Goal: Transaction & Acquisition: Purchase product/service

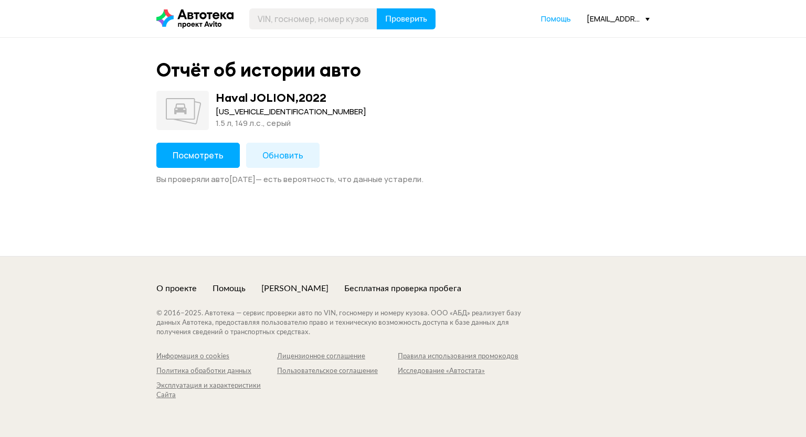
click at [195, 164] on button "Посмотреть" at bounding box center [197, 155] width 83 height 25
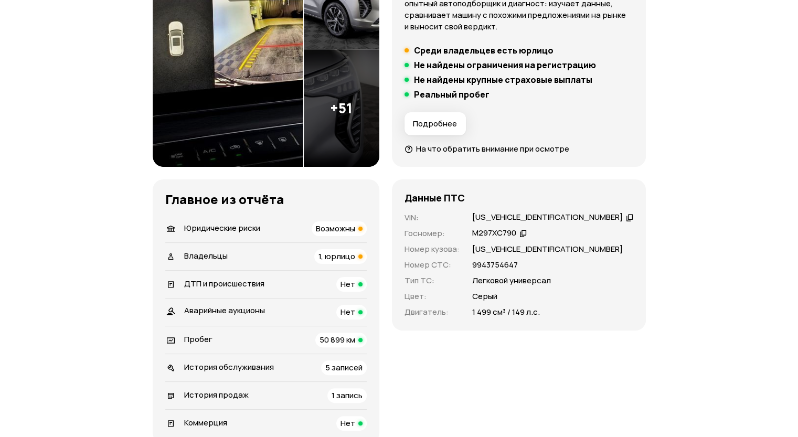
scroll to position [262, 0]
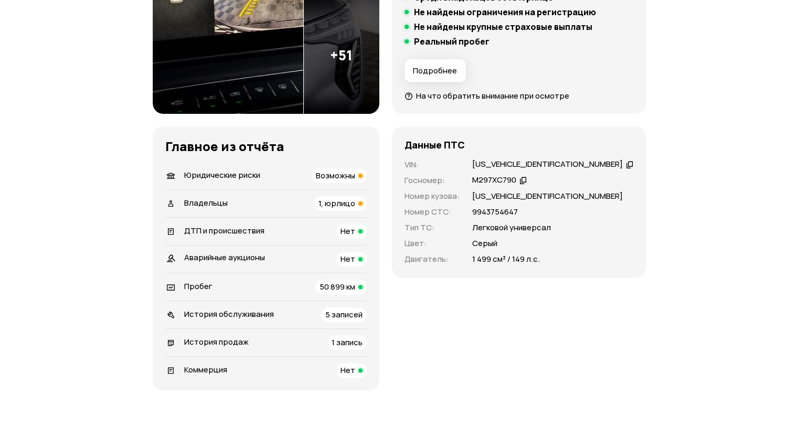
click at [341, 206] on span "1, юрлицо" at bounding box center [336, 203] width 37 height 11
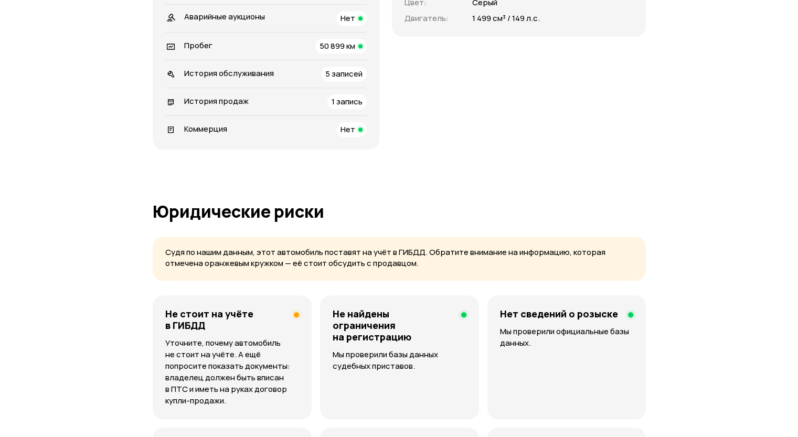
scroll to position [0, 0]
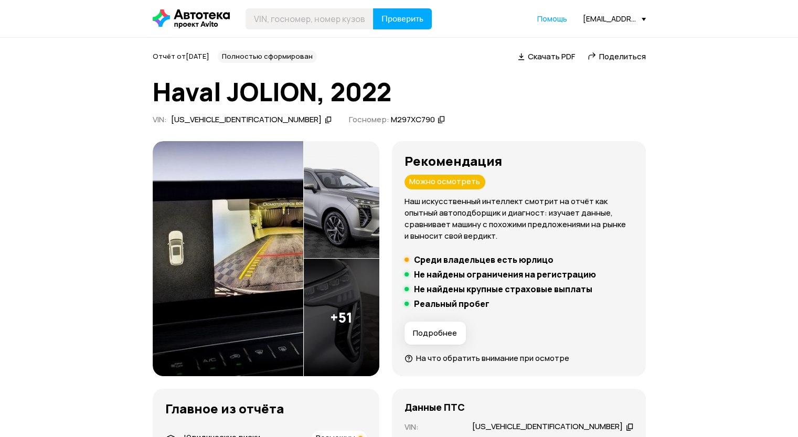
click at [627, 58] on span "Поделиться" at bounding box center [622, 56] width 47 height 11
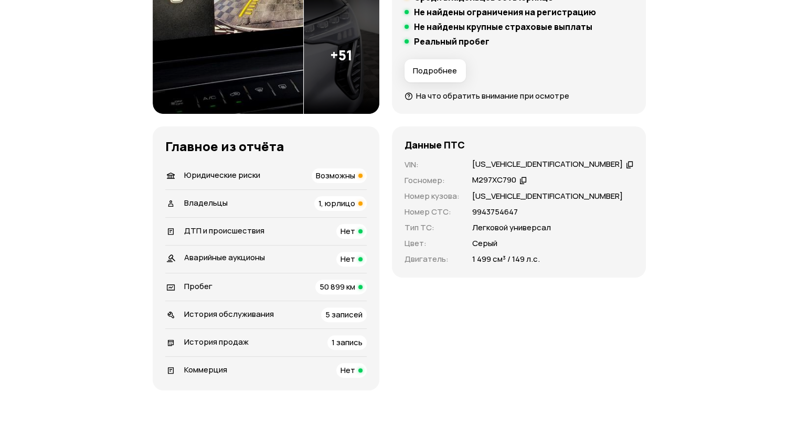
scroll to position [367, 0]
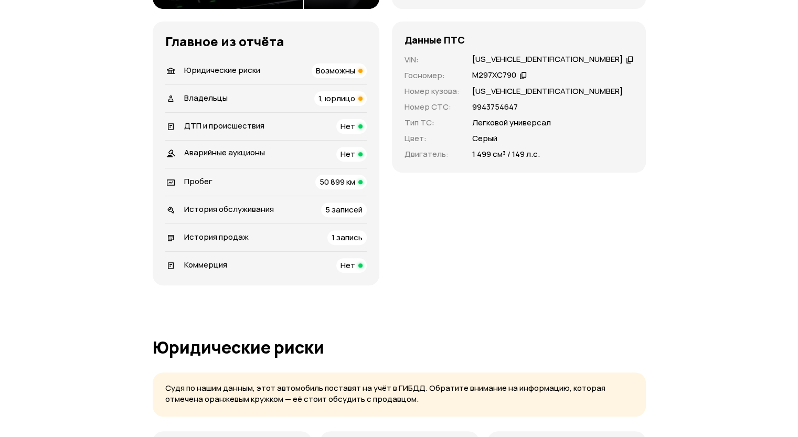
click at [347, 100] on span "1, юрлицо" at bounding box center [336, 98] width 37 height 11
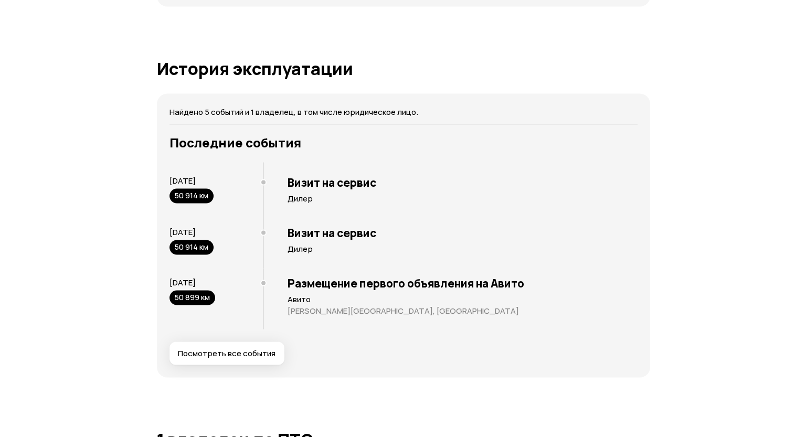
scroll to position [1972, 0]
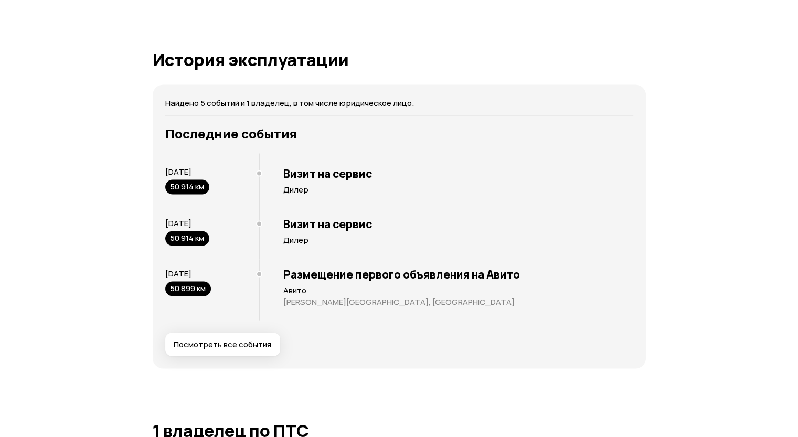
click at [229, 353] on button "Посмотреть все события" at bounding box center [222, 344] width 115 height 23
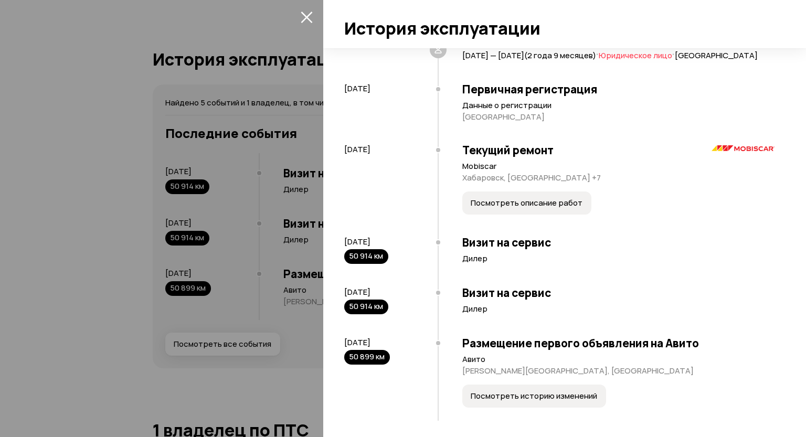
scroll to position [52, 0]
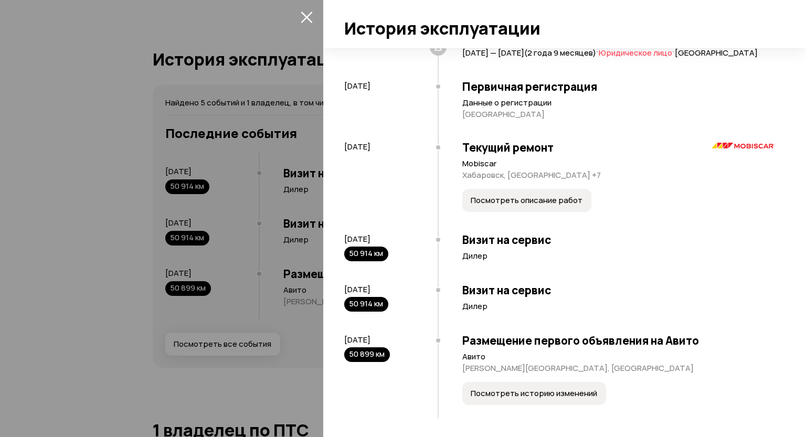
click at [508, 206] on span "Посмотреть описание работ" at bounding box center [527, 200] width 112 height 10
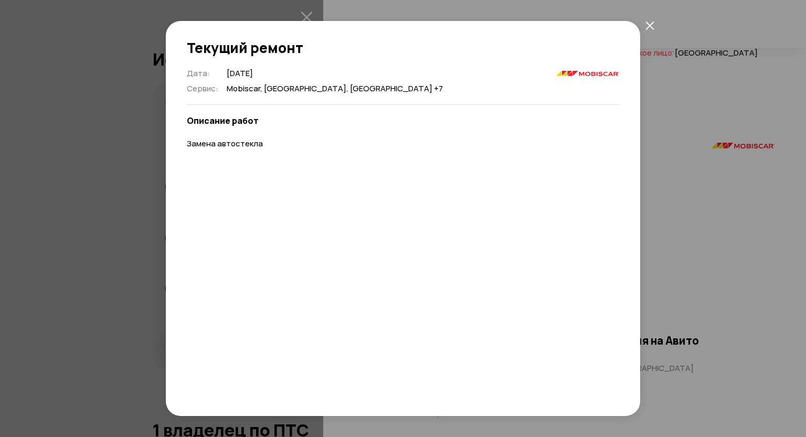
click at [708, 155] on div "Текущий ремонт Дата : [DATE] Сервис : [GEOGRAPHIC_DATA], [GEOGRAPHIC_DATA], [GE…" at bounding box center [403, 218] width 806 height 437
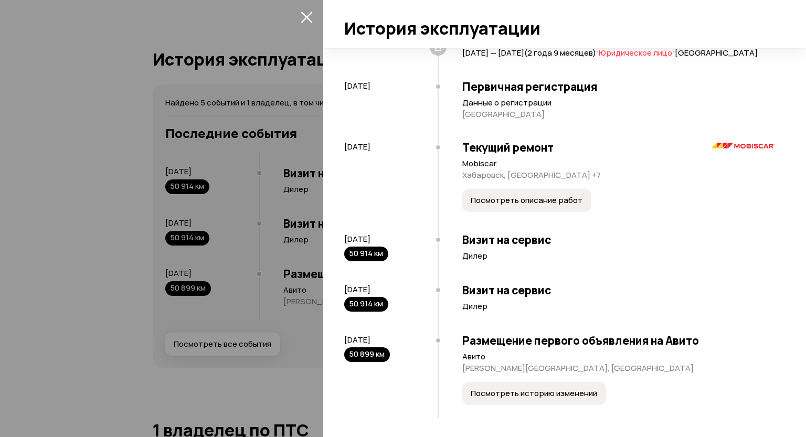
scroll to position [68, 0]
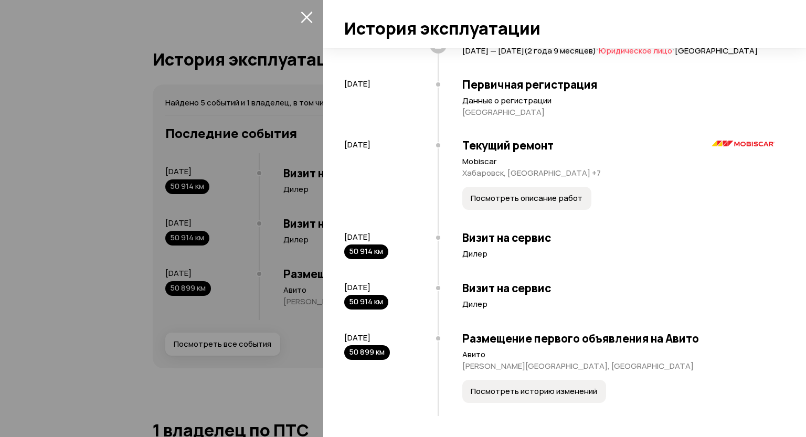
click at [488, 398] on button "Посмотреть историю изменений" at bounding box center [534, 391] width 144 height 23
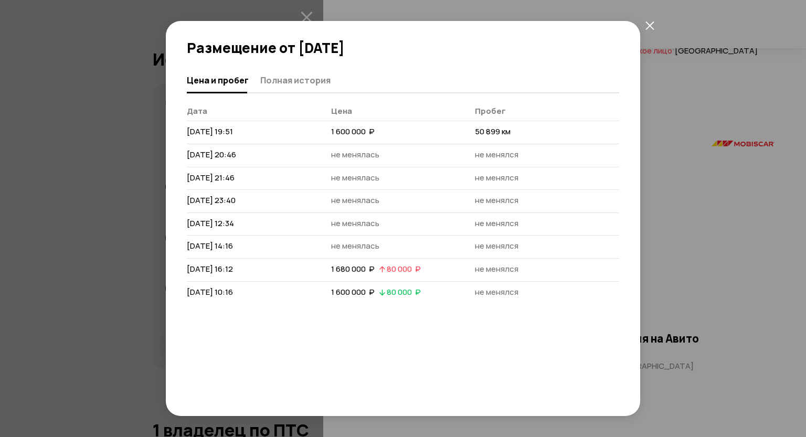
click at [687, 208] on div "Размещение от 8 августа 2025 года Цена и пробег Полная история Дата Цена Пробег…" at bounding box center [403, 218] width 806 height 437
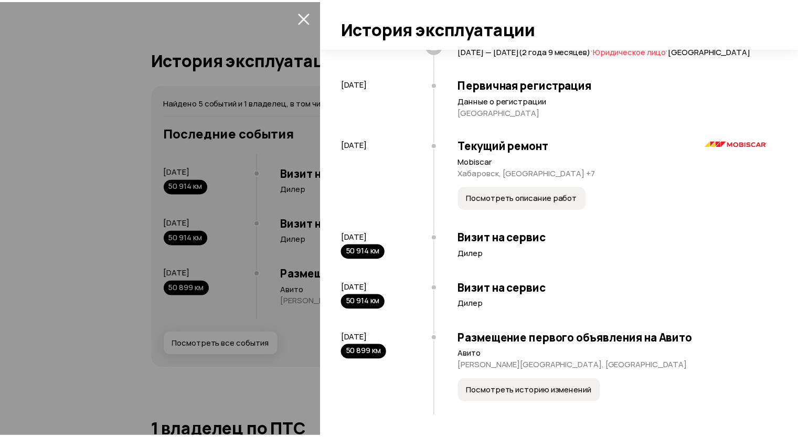
scroll to position [0, 0]
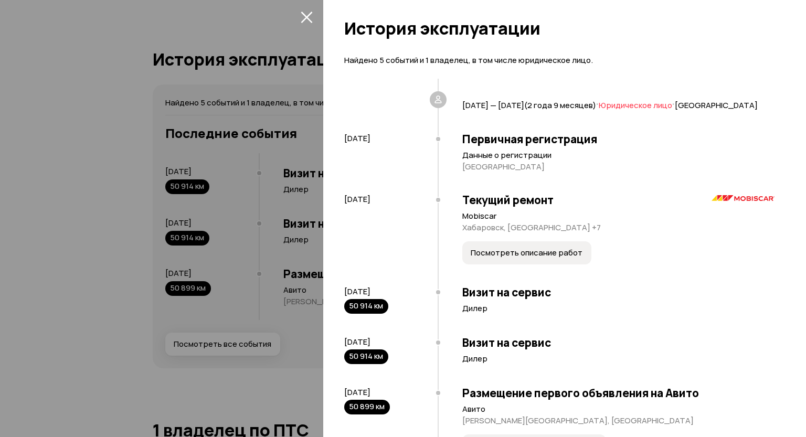
click at [309, 12] on icon "закрыть" at bounding box center [307, 17] width 12 height 12
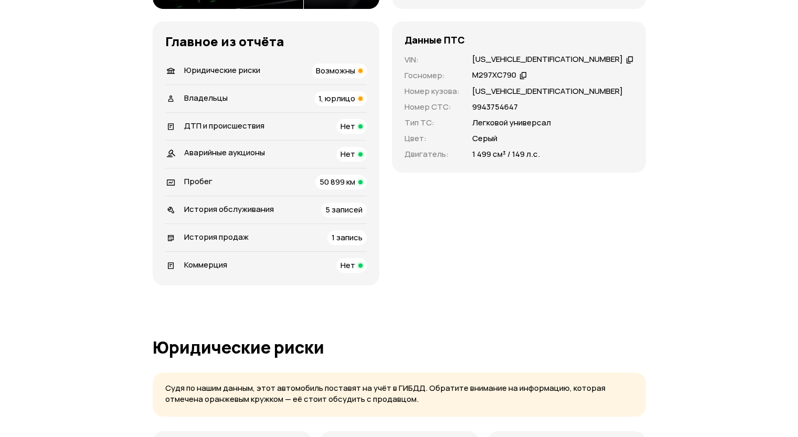
scroll to position [577, 0]
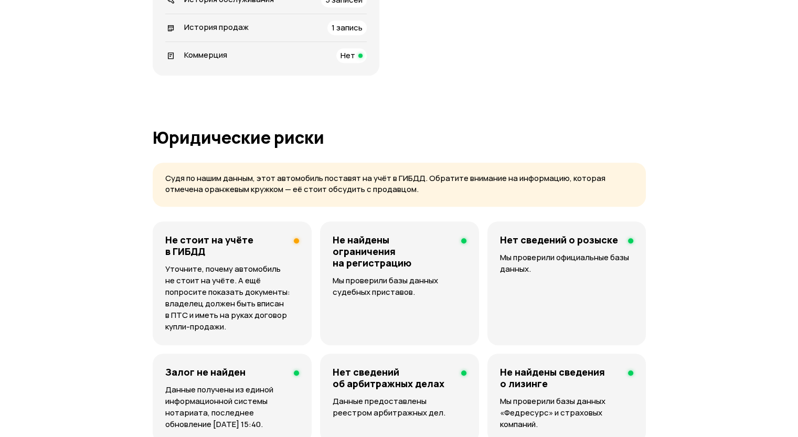
click at [265, 234] on h4 "Не стоит на учёте в ГИБДД" at bounding box center [225, 245] width 120 height 23
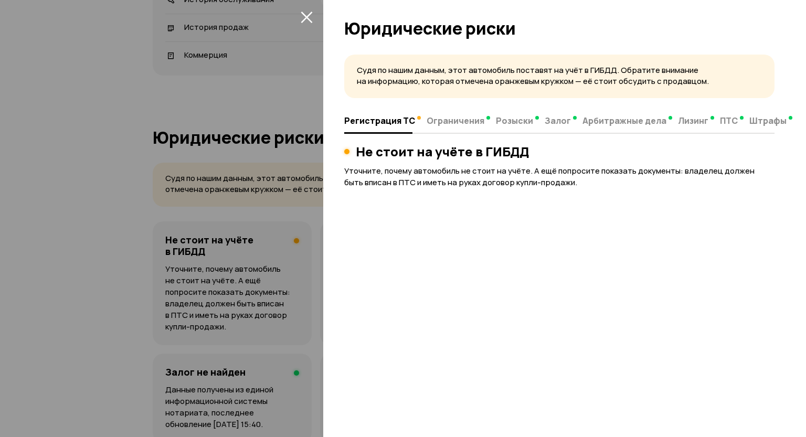
click at [299, 153] on div at bounding box center [403, 218] width 806 height 437
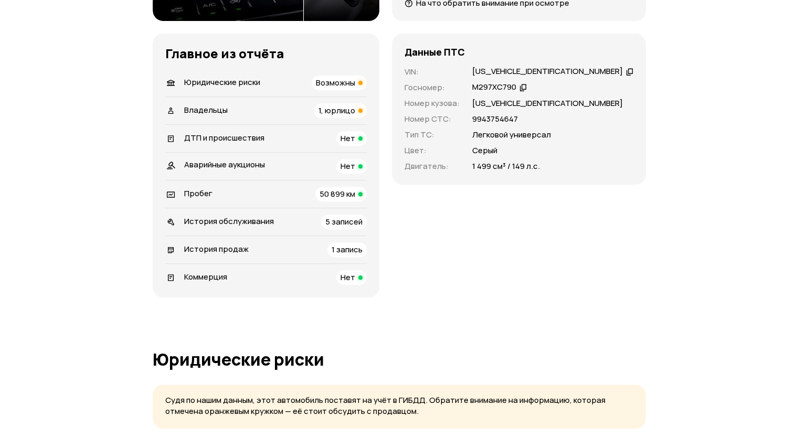
scroll to position [315, 0]
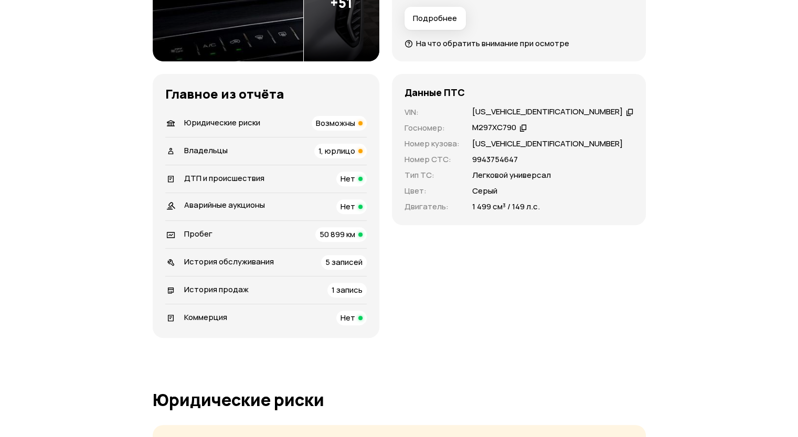
click at [355, 209] on span "Нет" at bounding box center [347, 206] width 15 height 11
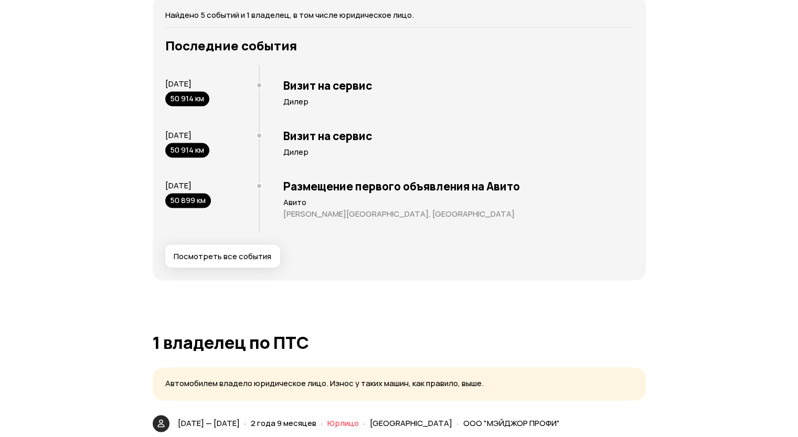
scroll to position [2007, 0]
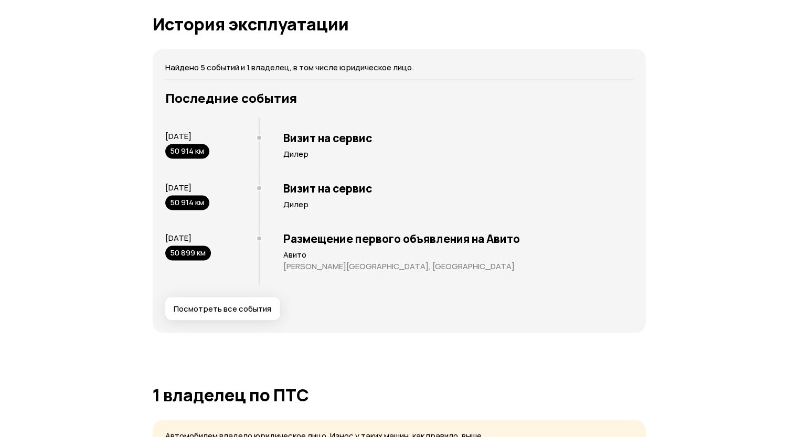
drag, startPoint x: 238, startPoint y: 40, endPoint x: 241, endPoint y: 56, distance: 15.5
click at [238, 40] on article "История эксплуатации Найдено 5 событий и 1 владелец, в том числе юридическое ли…" at bounding box center [399, 174] width 493 height 318
click at [242, 58] on div "Найдено 5 событий и 1 владелец, в том числе юридическое лицо. Последние события…" at bounding box center [399, 191] width 493 height 284
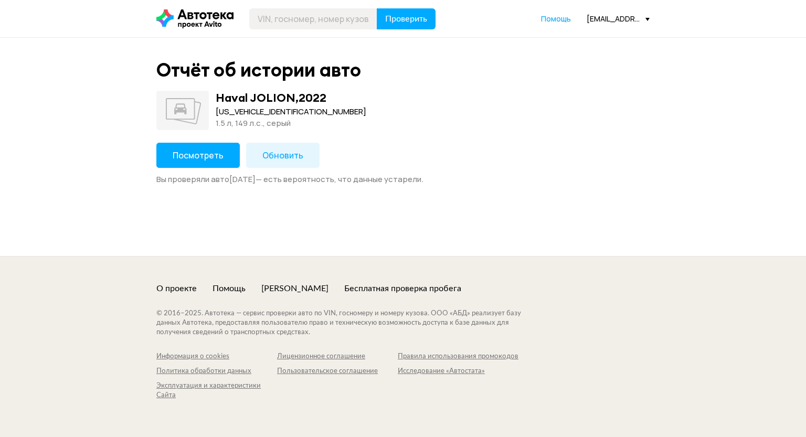
click at [282, 153] on span "Обновить" at bounding box center [282, 156] width 41 height 12
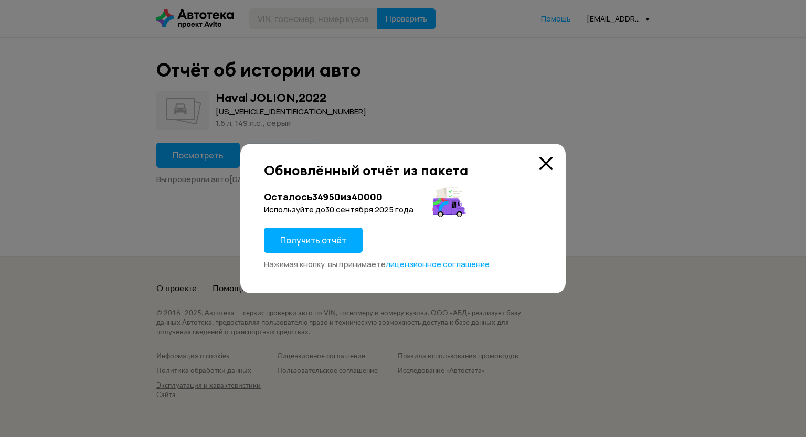
click at [292, 248] on button "Получить отчёт" at bounding box center [313, 240] width 99 height 25
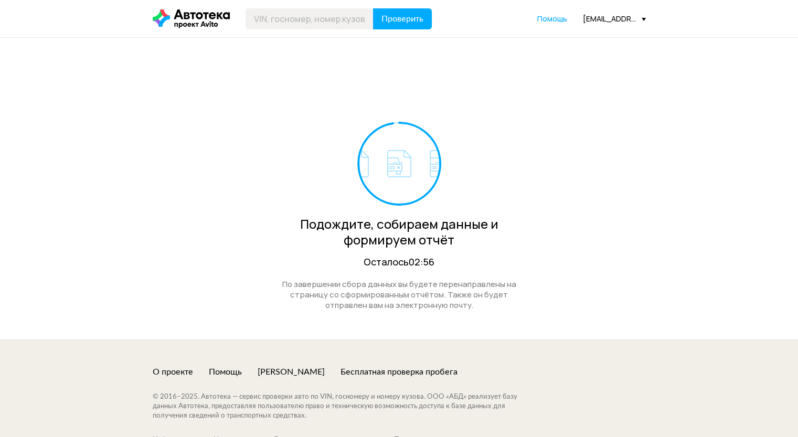
click at [715, 215] on div "Подождите, собираем данные и формируем отчёт Осталось 02:56 По завершении сбора…" at bounding box center [399, 189] width 798 height 302
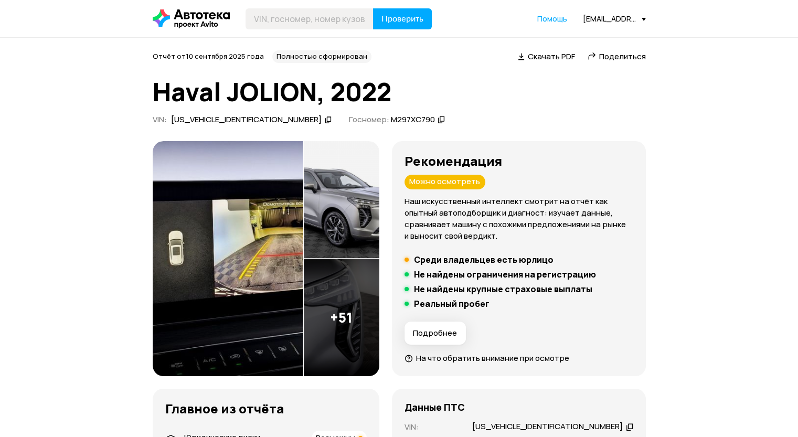
scroll to position [315, 0]
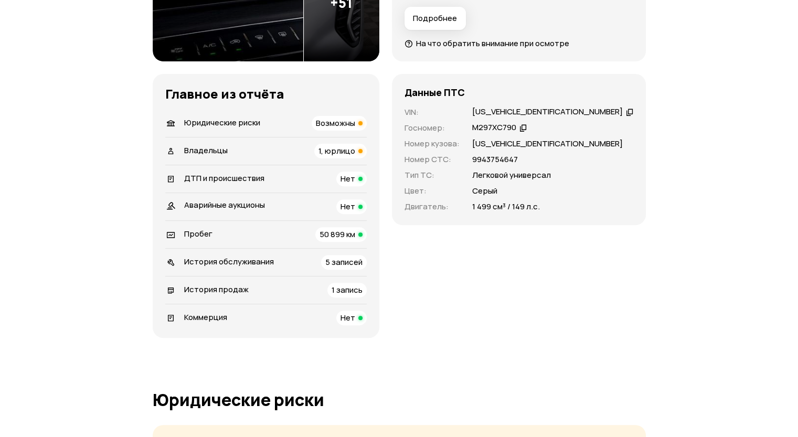
click at [353, 260] on span "5 записей" at bounding box center [343, 262] width 37 height 11
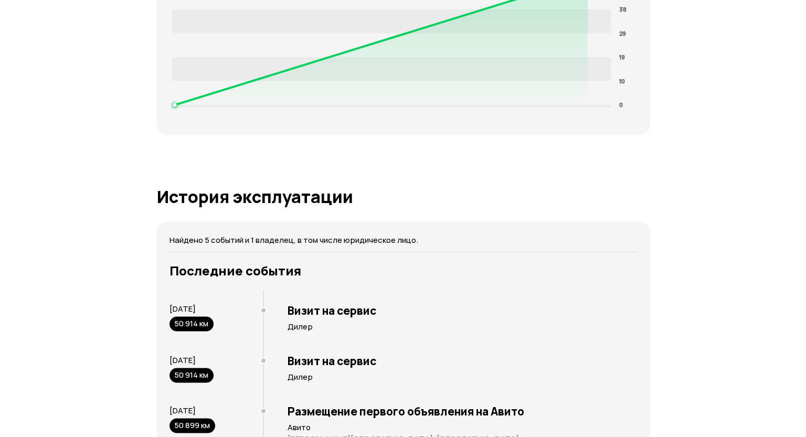
scroll to position [2021, 0]
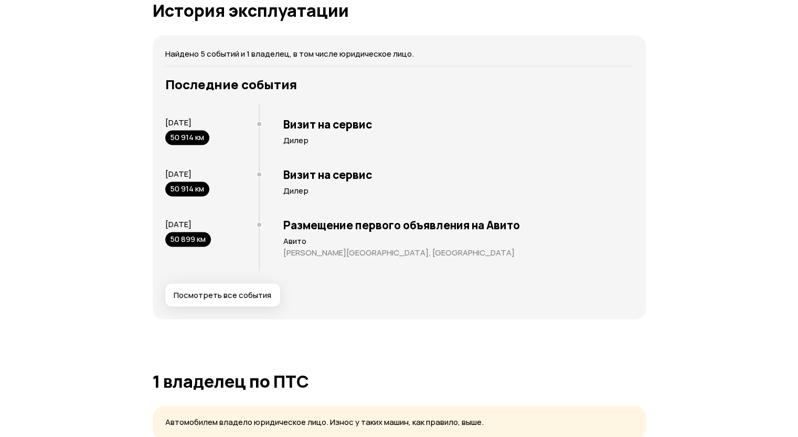
click at [216, 295] on span "Посмотреть все события" at bounding box center [223, 295] width 98 height 10
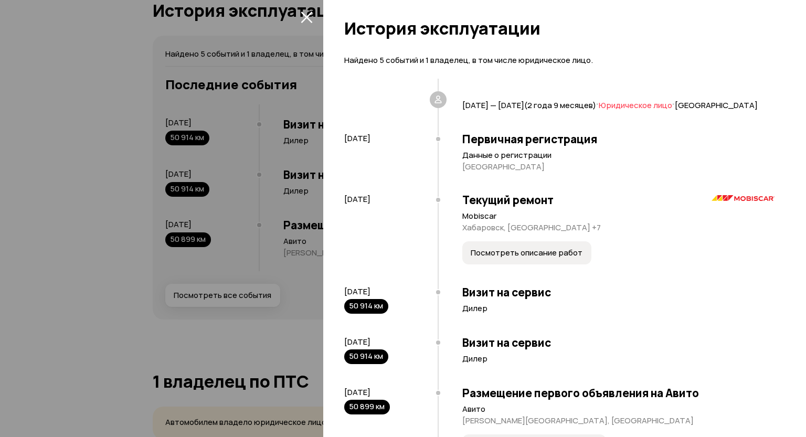
click at [497, 105] on span "2 декабря 2022 — 19 августа 2025 ( 2 года 9 месяцев )" at bounding box center [529, 105] width 134 height 11
click at [506, 104] on span "2 декабря 2022 — 19 августа 2025 ( 2 года 9 месяцев )" at bounding box center [529, 105] width 134 height 11
click at [531, 108] on span "2 декабря 2022 — 19 августа 2025 ( 2 года 9 месяцев )" at bounding box center [529, 105] width 134 height 11
click at [596, 110] on span "2 декабря 2022 — 19 августа 2025 ( 2 года 9 месяцев )" at bounding box center [529, 105] width 134 height 11
click at [672, 104] on span "Юридическое лицо" at bounding box center [635, 105] width 73 height 11
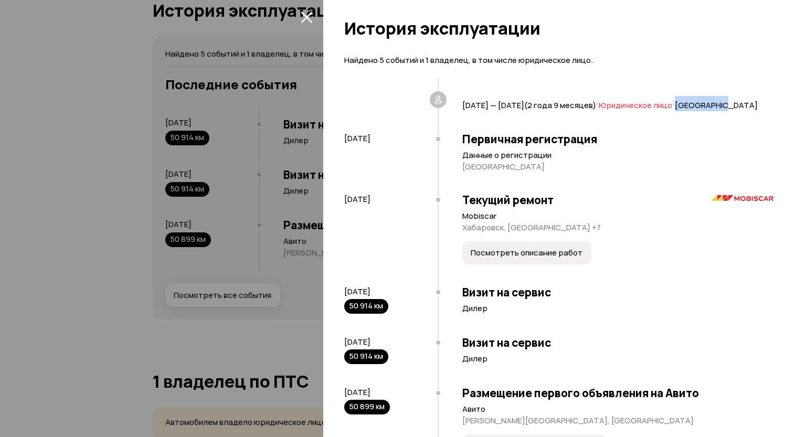
drag, startPoint x: 542, startPoint y: 121, endPoint x: 483, endPoint y: 117, distance: 59.9
click at [483, 117] on div "2 декабря 2022 — 19 августа 2025 ( 2 года 9 месяцев ) · Юридическое лицо · Хаба…" at bounding box center [605, 102] width 337 height 46
click at [675, 111] on span "Хабаровский край" at bounding box center [716, 105] width 83 height 11
click at [526, 146] on h3 "Первичная регистрация" at bounding box center [618, 139] width 312 height 14
click at [517, 172] on p "Хабаровский край" at bounding box center [618, 167] width 312 height 10
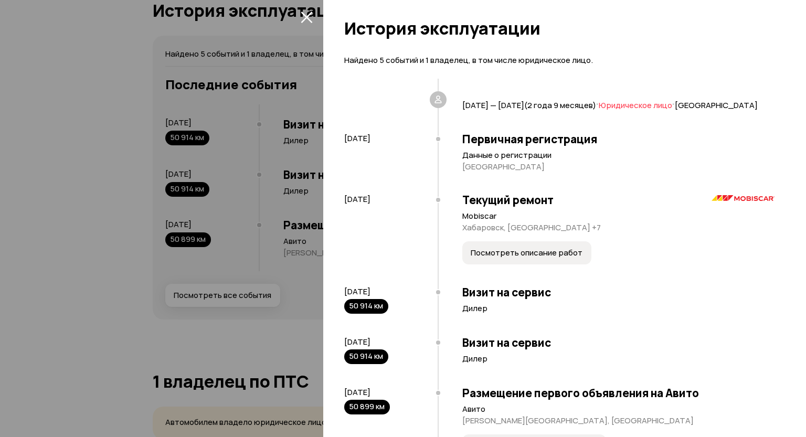
click at [519, 207] on h3 "Текущий ремонт" at bounding box center [618, 200] width 312 height 14
click at [516, 233] on p "Хабаровск, Хабаровск +7" at bounding box center [618, 227] width 312 height 10
click at [522, 258] on span "Посмотреть описание работ" at bounding box center [527, 253] width 112 height 10
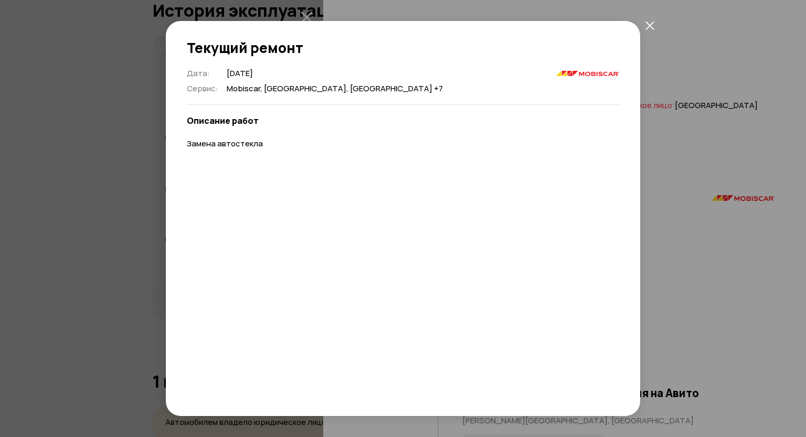
click at [722, 121] on div "Текущий ремонт Дата : 17 мая 2024 Сервис : Mobiscar, Хабаровск, Хабаровск +7 Оп…" at bounding box center [403, 218] width 806 height 437
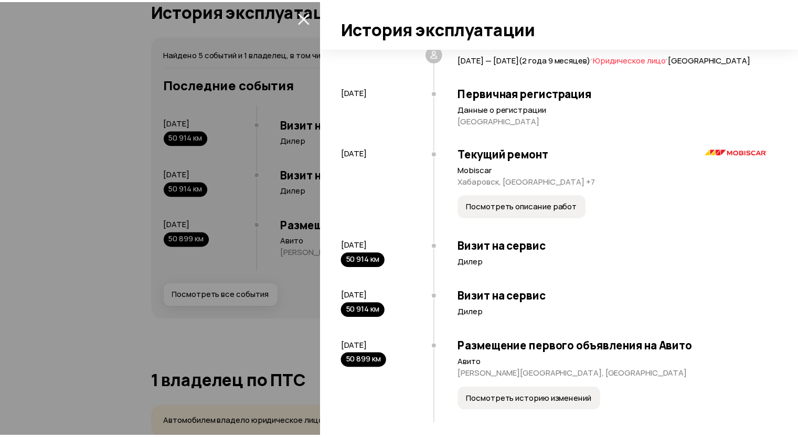
scroll to position [68, 0]
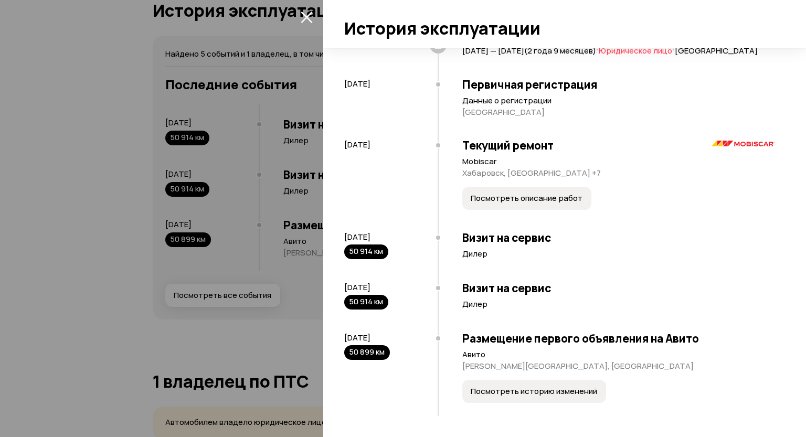
click at [293, 14] on div at bounding box center [403, 218] width 806 height 437
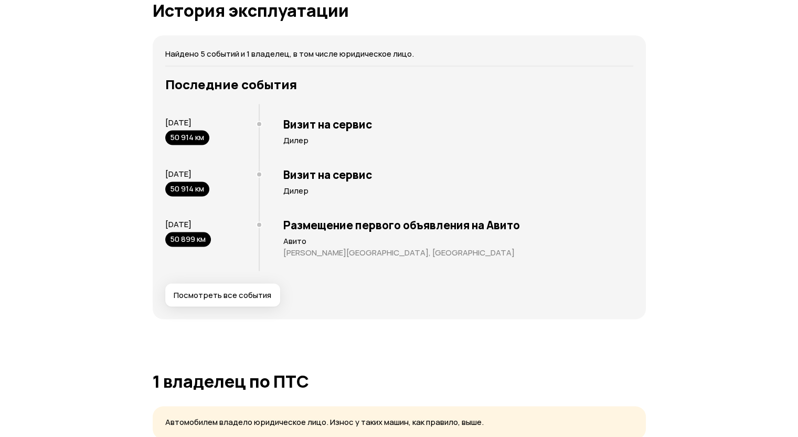
click at [301, 17] on div at bounding box center [399, 218] width 798 height 437
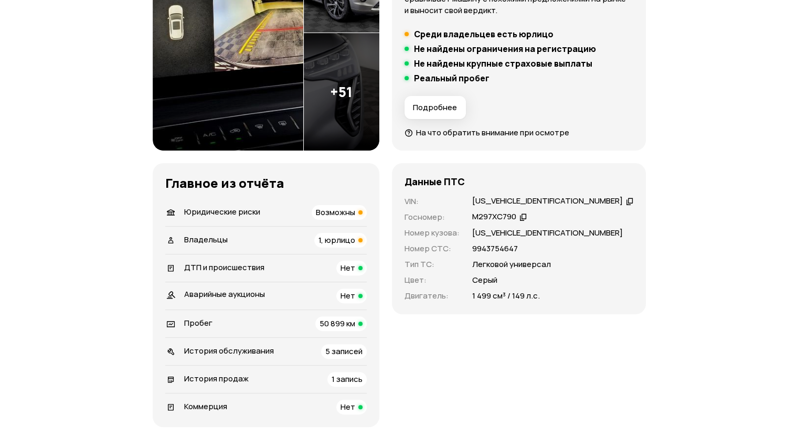
scroll to position [0, 0]
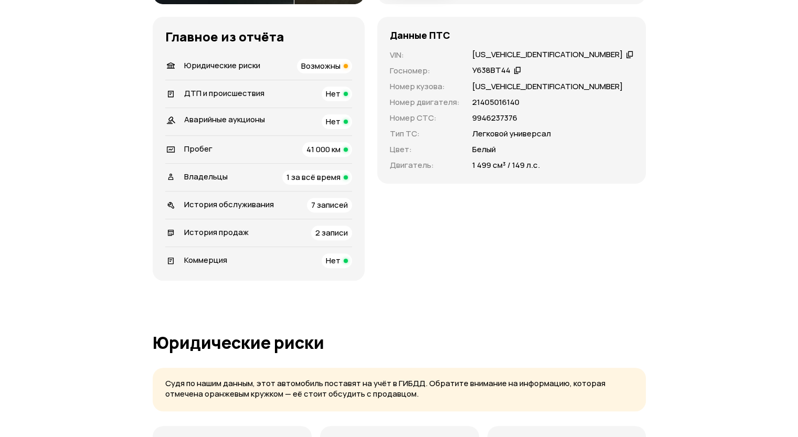
scroll to position [315, 0]
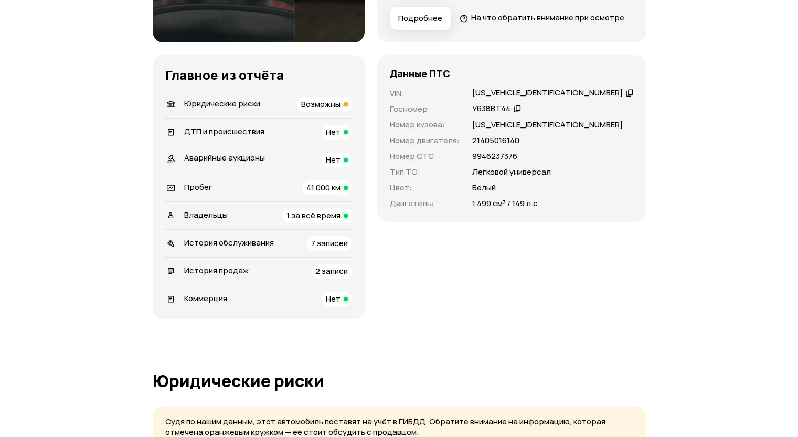
click at [272, 112] on div "Юридические риски Возможны" at bounding box center [258, 104] width 187 height 15
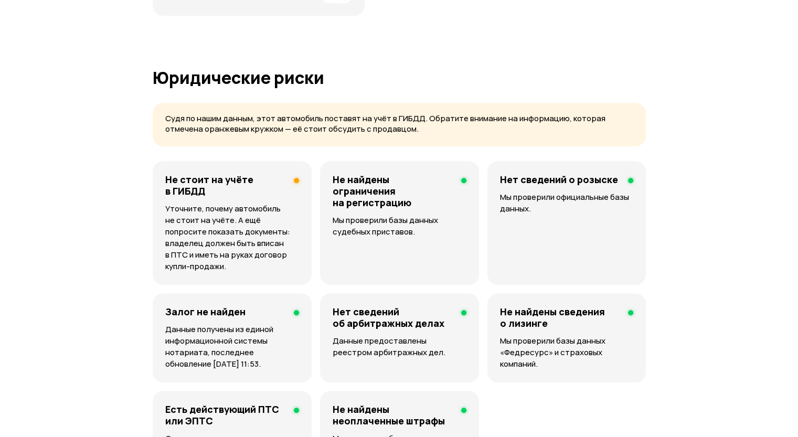
scroll to position [705, 0]
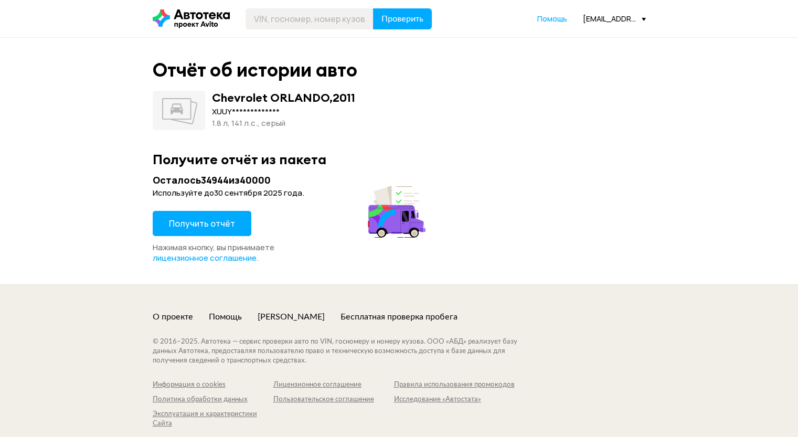
click at [215, 220] on span "Получить отчёт" at bounding box center [202, 224] width 66 height 12
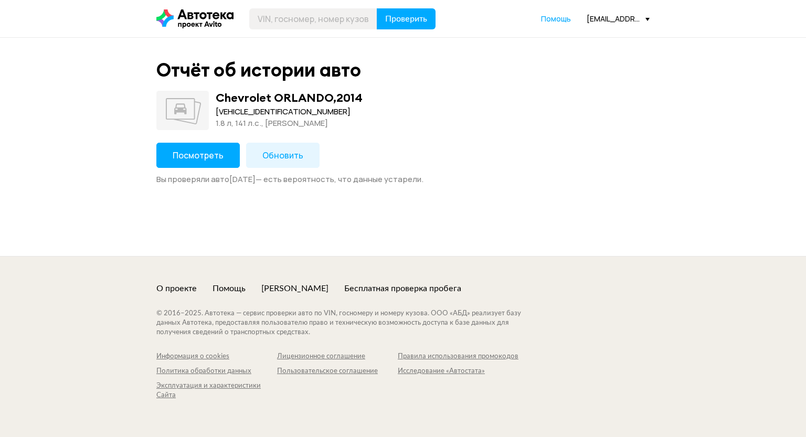
click at [222, 150] on span "Посмотреть" at bounding box center [198, 156] width 51 height 12
click at [207, 168] on div "Посмотреть Обновить Вы проверяли авто 22 августа 2025 года — есть вероятность, …" at bounding box center [402, 164] width 493 height 42
click at [207, 159] on span "Посмотреть" at bounding box center [198, 156] width 51 height 12
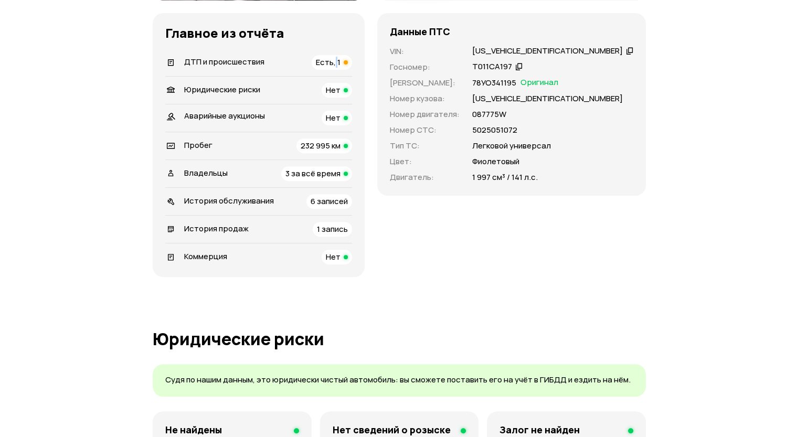
click at [352, 70] on div "Есть, 1" at bounding box center [332, 62] width 40 height 15
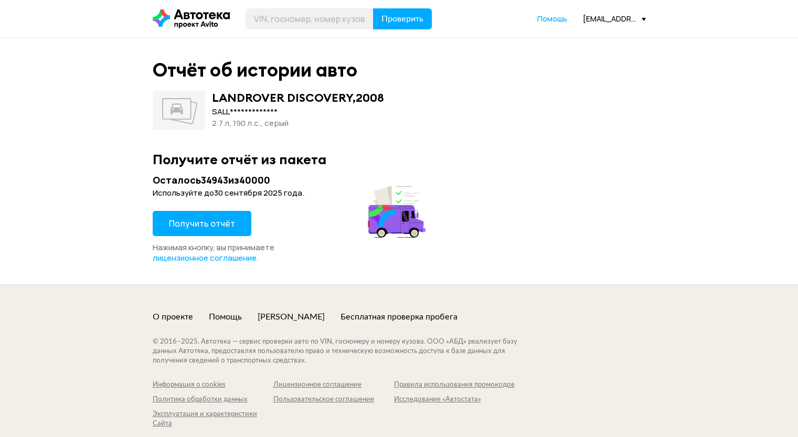
click at [195, 229] on span "Получить отчёт" at bounding box center [202, 224] width 66 height 12
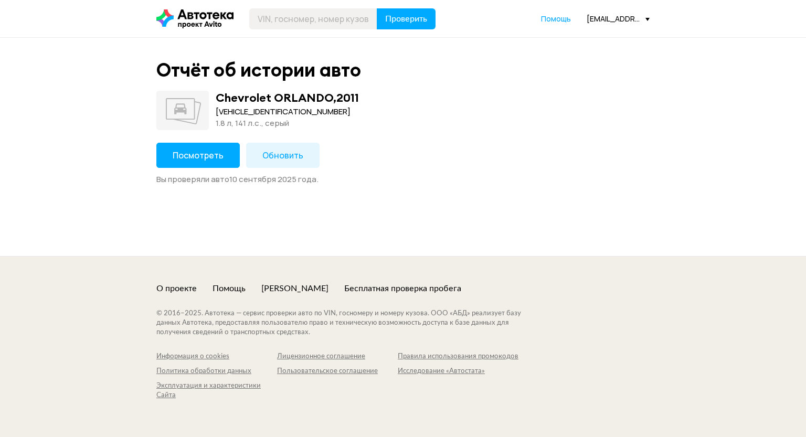
click at [241, 155] on div "Посмотреть Обновить Вы проверяли авто [DATE] ." at bounding box center [402, 164] width 493 height 42
click at [231, 154] on button "Посмотреть" at bounding box center [197, 155] width 83 height 25
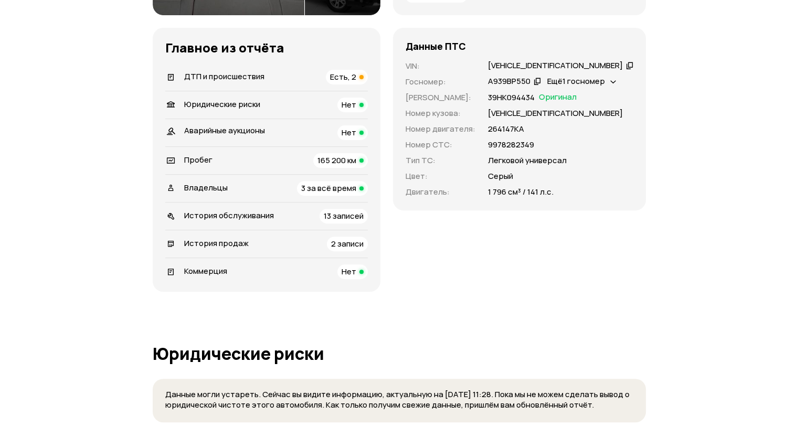
scroll to position [315, 0]
